Goal: Find specific page/section: Find specific page/section

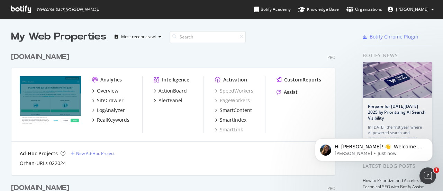
click at [414, 12] on span "[PERSON_NAME]" at bounding box center [412, 9] width 33 height 6
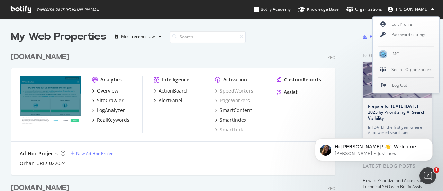
click at [24, 8] on icon at bounding box center [21, 10] width 20 height 8
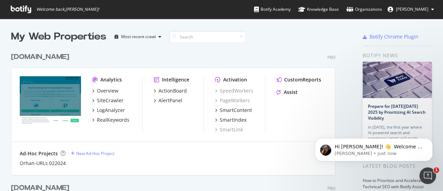
scroll to position [399, 324]
click at [24, 7] on icon at bounding box center [21, 10] width 20 height 8
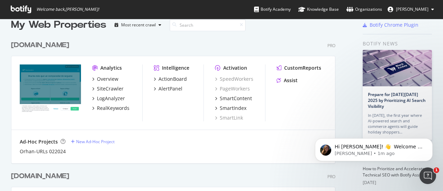
scroll to position [3, 0]
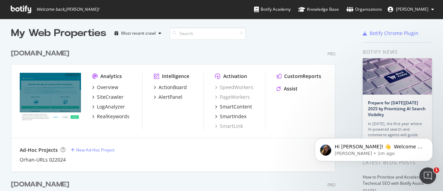
click at [418, 8] on span "[PERSON_NAME]" at bounding box center [412, 9] width 33 height 6
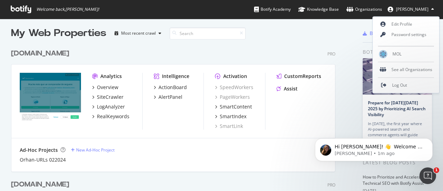
click at [334, 48] on div "rastreator.com Pro" at bounding box center [173, 53] width 324 height 10
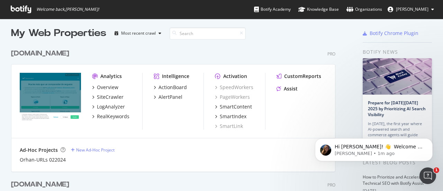
click at [416, 14] on button "[PERSON_NAME]" at bounding box center [410, 9] width 57 height 11
click at [248, 45] on div "[DOMAIN_NAME] Pro Analytics Overview SiteCrawler LogAnalyzer RealKeywords Intel…" at bounding box center [176, 105] width 330 height 131
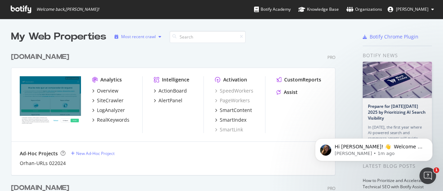
click at [151, 38] on div "Most recent crawl" at bounding box center [138, 37] width 35 height 4
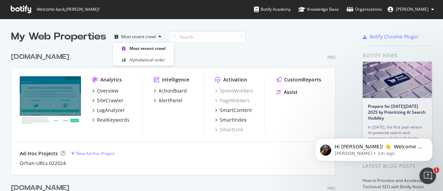
click at [90, 53] on div "rastreator.com Pro" at bounding box center [173, 57] width 324 height 10
click at [21, 7] on icon at bounding box center [21, 10] width 20 height 8
click at [70, 7] on span "Welcome back, [PERSON_NAME] !" at bounding box center [67, 10] width 63 height 6
click at [410, 8] on span "[PERSON_NAME]" at bounding box center [412, 9] width 33 height 6
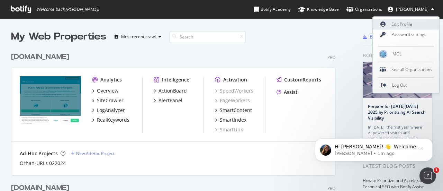
click at [403, 24] on link "Edit Profile" at bounding box center [406, 24] width 66 height 10
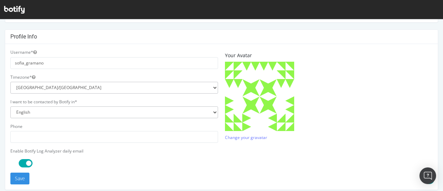
scroll to position [144, 0]
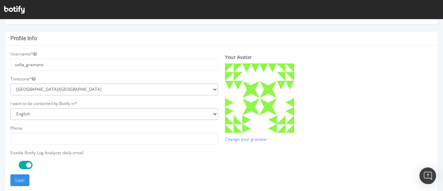
click at [54, 89] on select "[GEOGRAPHIC_DATA]/[GEOGRAPHIC_DATA] [GEOGRAPHIC_DATA]/[GEOGRAPHIC_DATA] [GEOGRA…" at bounding box center [114, 89] width 208 height 12
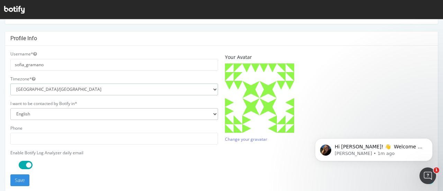
scroll to position [0, 0]
click at [380, 85] on p at bounding box center [329, 97] width 208 height 69
click at [52, 90] on select "[GEOGRAPHIC_DATA]/[GEOGRAPHIC_DATA] [GEOGRAPHIC_DATA]/[GEOGRAPHIC_DATA] [GEOGRA…" at bounding box center [114, 89] width 208 height 12
click at [3, 92] on div "Email address Your current email is: [PERSON_NAME][EMAIL_ADDRESS][DOMAIN_NAME] …" at bounding box center [221, 96] width 443 height 415
click at [91, 90] on select "[GEOGRAPHIC_DATA]/[GEOGRAPHIC_DATA] [GEOGRAPHIC_DATA]/[GEOGRAPHIC_DATA] [GEOGRA…" at bounding box center [114, 89] width 208 height 12
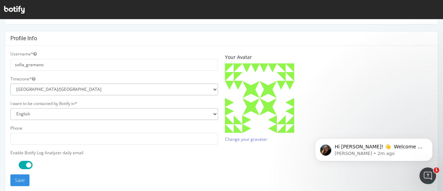
select select "Europe/[GEOGRAPHIC_DATA]"
click at [10, 83] on select "[GEOGRAPHIC_DATA]/[GEOGRAPHIC_DATA] [GEOGRAPHIC_DATA]/[GEOGRAPHIC_DATA] [GEOGRA…" at bounding box center [114, 89] width 208 height 12
click at [30, 53] on label "Username*" at bounding box center [23, 54] width 26 height 6
click at [33, 53] on button "Username*" at bounding box center [34, 54] width 3 height 6
click at [55, 115] on select "English French Japanese" at bounding box center [114, 114] width 208 height 12
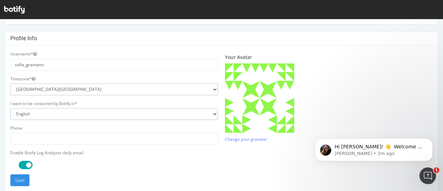
click at [10, 108] on select "English French Japanese" at bounding box center [114, 114] width 208 height 12
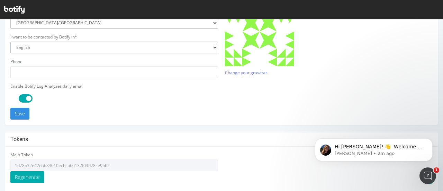
scroll to position [208, 0]
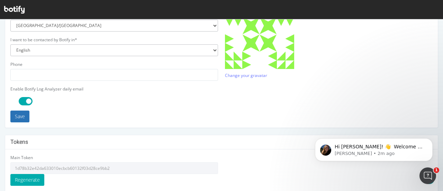
click at [18, 117] on button "Save" at bounding box center [19, 116] width 19 height 12
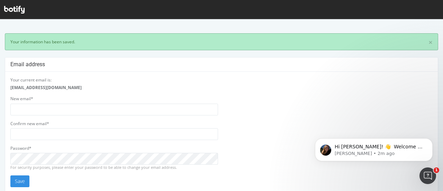
scroll to position [0, 0]
click at [17, 11] on icon at bounding box center [14, 10] width 20 height 8
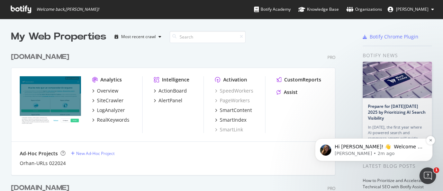
click at [373, 145] on span "Hi [PERSON_NAME]! 👋 Welcome to Botify chat support! Have a question? Reply to t…" at bounding box center [379, 164] width 89 height 40
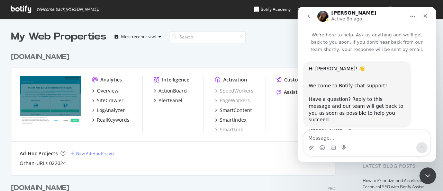
scroll to position [5, 0]
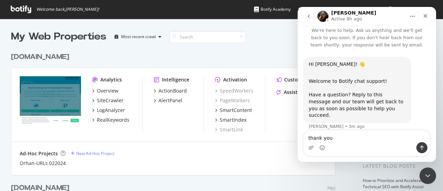
type textarea "thank you!"
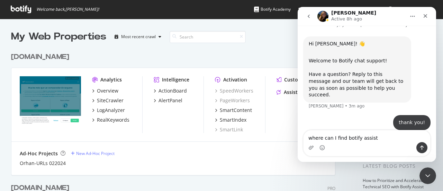
type textarea "where can I find botify assist?"
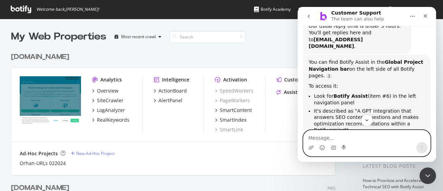
scroll to position [157, 0]
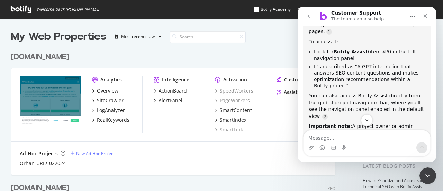
scroll to position [201, 0]
click at [189, 35] on input at bounding box center [208, 37] width 76 height 12
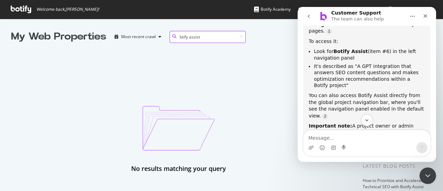
click at [181, 38] on input "btify assist" at bounding box center [208, 37] width 76 height 12
type input "botify assist"
click at [241, 37] on icon at bounding box center [241, 37] width 3 height 4
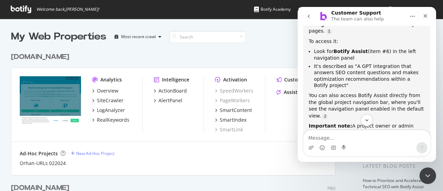
scroll to position [856, 324]
click at [144, 47] on div "[DOMAIN_NAME] Pro Analytics Overview SiteCrawler LogAnalyzer RealKeywords Intel…" at bounding box center [176, 109] width 330 height 131
click at [430, 16] on div "Close" at bounding box center [425, 16] width 12 height 12
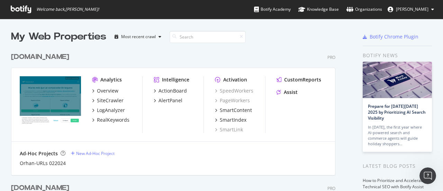
scroll to position [226, 0]
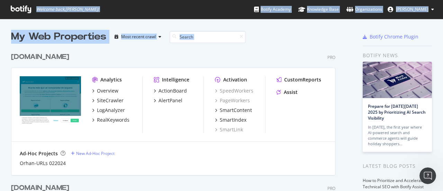
drag, startPoint x: 0, startPoint y: 82, endPoint x: 26, endPoint y: 2, distance: 83.9
click at [26, 2] on div "Welcome back, [PERSON_NAME] ! Botify Academy Knowledge Base Organizations [PERS…" at bounding box center [221, 95] width 443 height 191
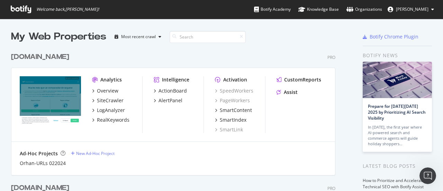
click at [26, 2] on span "Welcome back, [PERSON_NAME] !" at bounding box center [54, 9] width 99 height 19
click at [302, 47] on div "[DOMAIN_NAME] Pro Analytics Overview SiteCrawler LogAnalyzer RealKeywords Intel…" at bounding box center [176, 109] width 330 height 131
drag, startPoint x: 62, startPoint y: 6, endPoint x: 18, endPoint y: 15, distance: 44.5
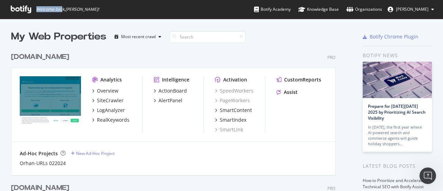
click at [18, 15] on span "Welcome back, [PERSON_NAME] !" at bounding box center [54, 9] width 99 height 19
click at [19, 11] on icon at bounding box center [21, 10] width 20 height 8
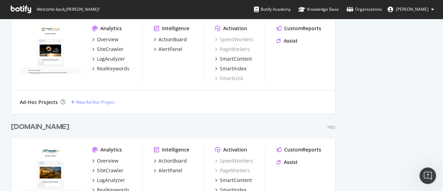
scroll to position [251, 0]
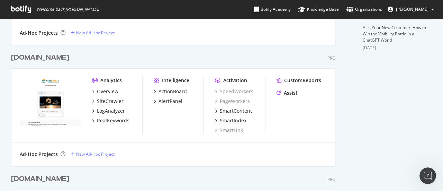
click at [49, 58] on div "[DOMAIN_NAME]" at bounding box center [40, 58] width 58 height 10
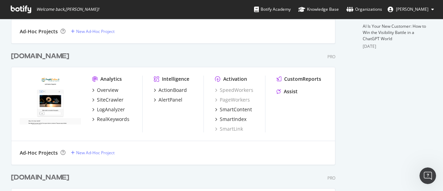
scroll to position [262, 0]
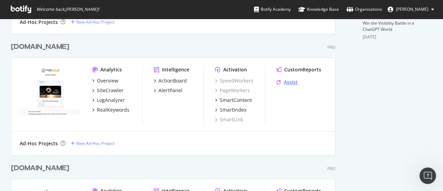
click at [294, 83] on div "Assist" at bounding box center [291, 82] width 14 height 7
